Goal: Find specific page/section: Find specific page/section

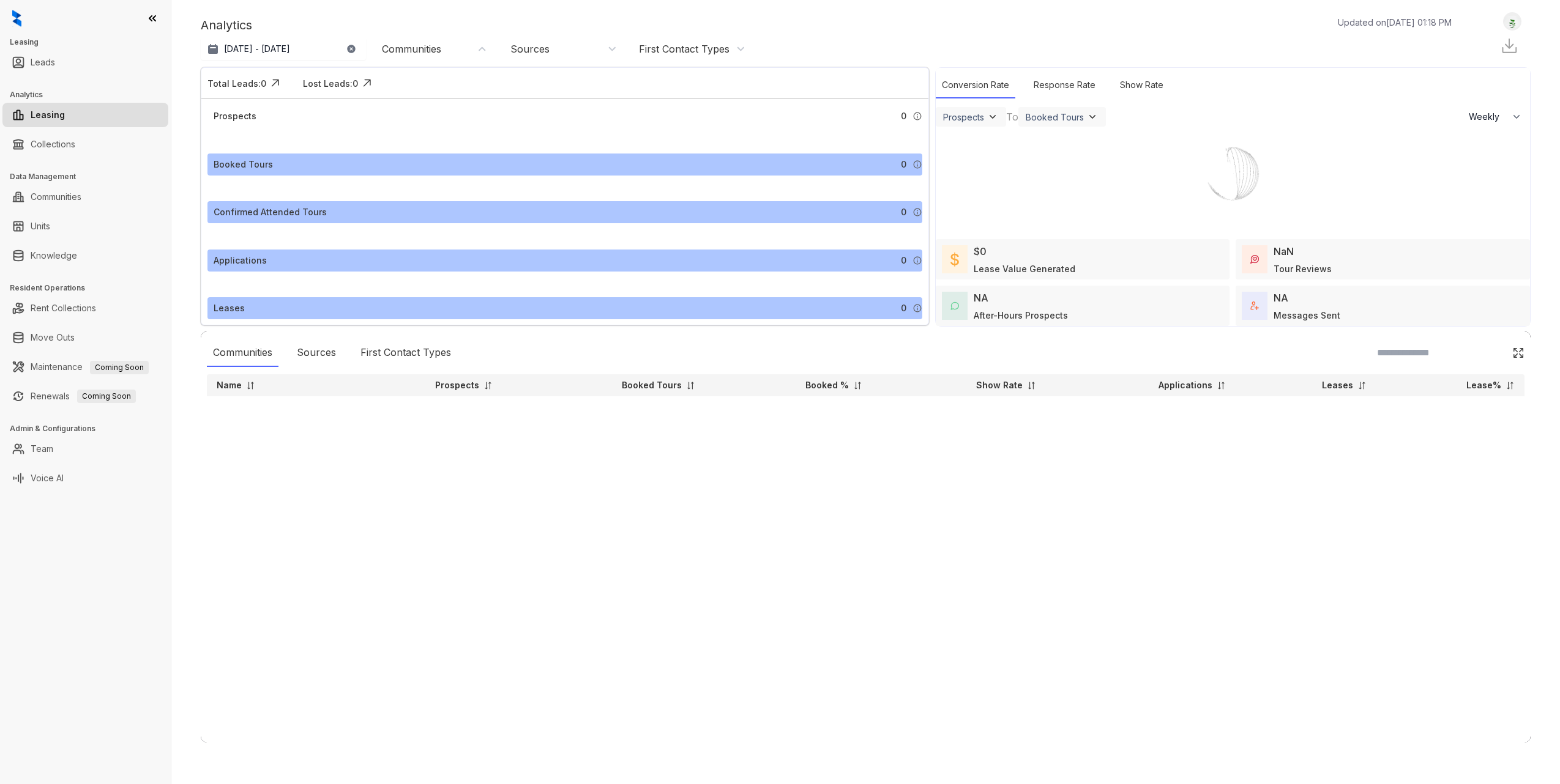
select select "******"
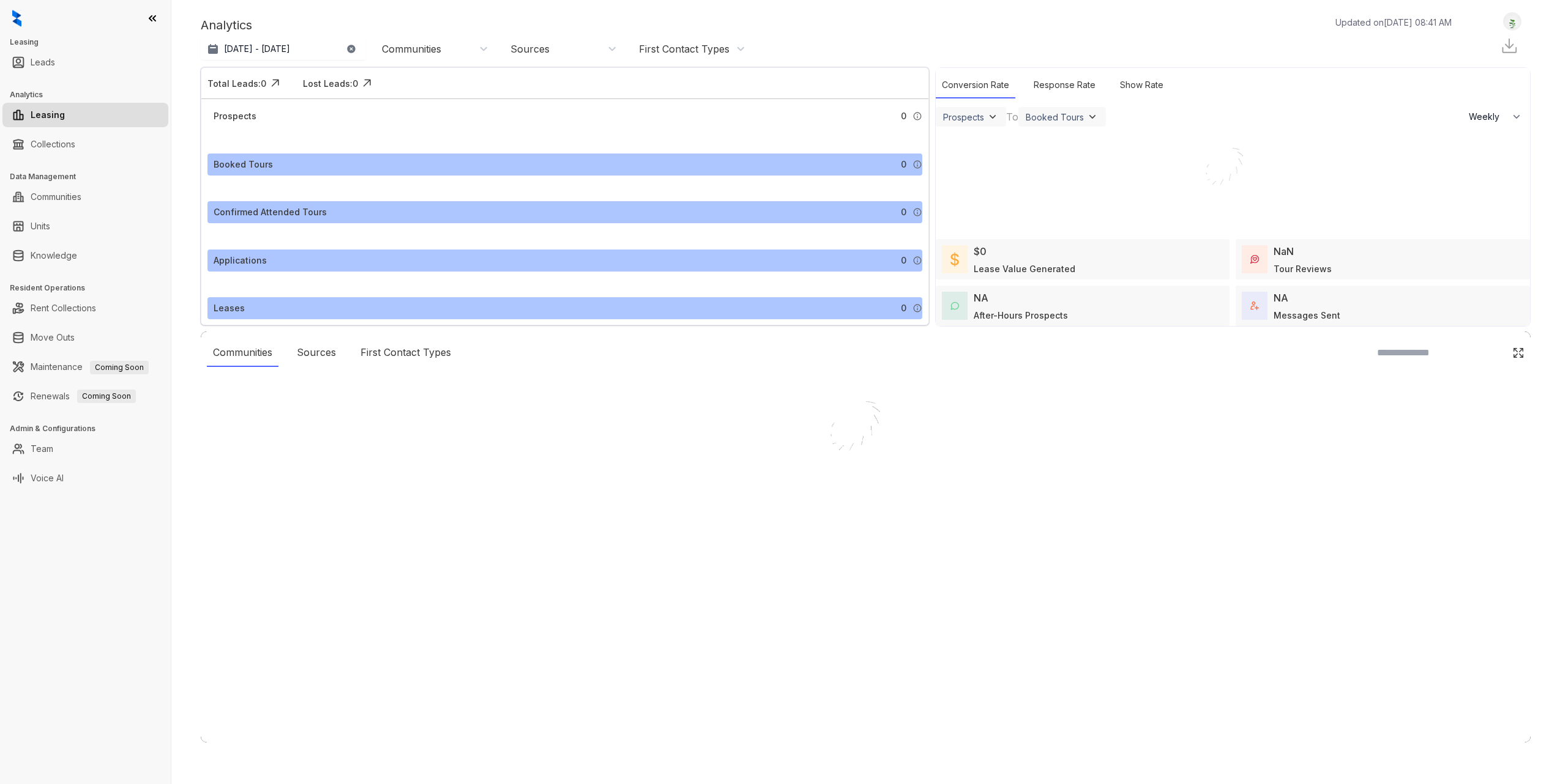
select select "******"
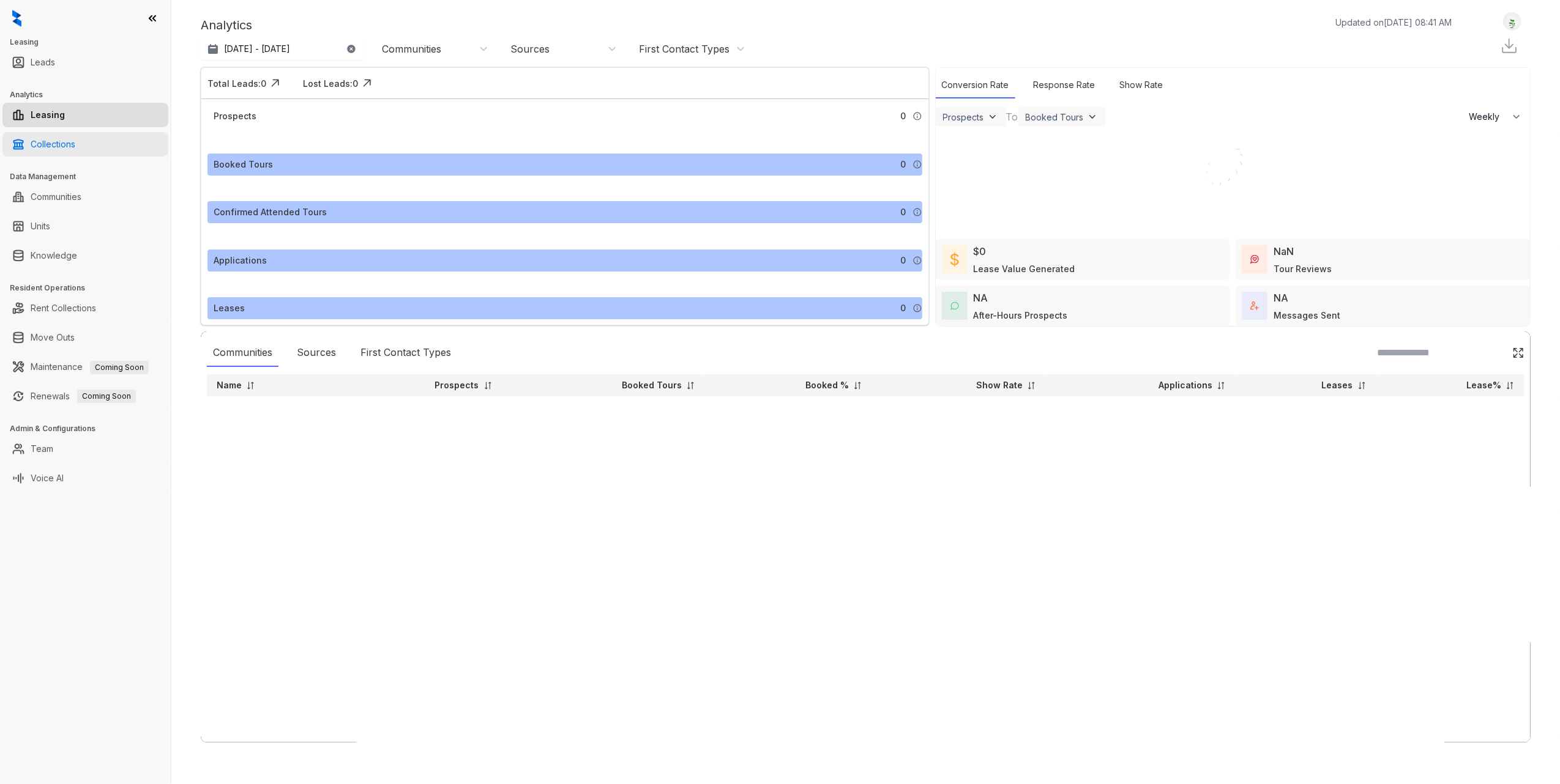
click at [55, 154] on link "Collections" at bounding box center [52, 144] width 45 height 25
